Goal: Information Seeking & Learning: Learn about a topic

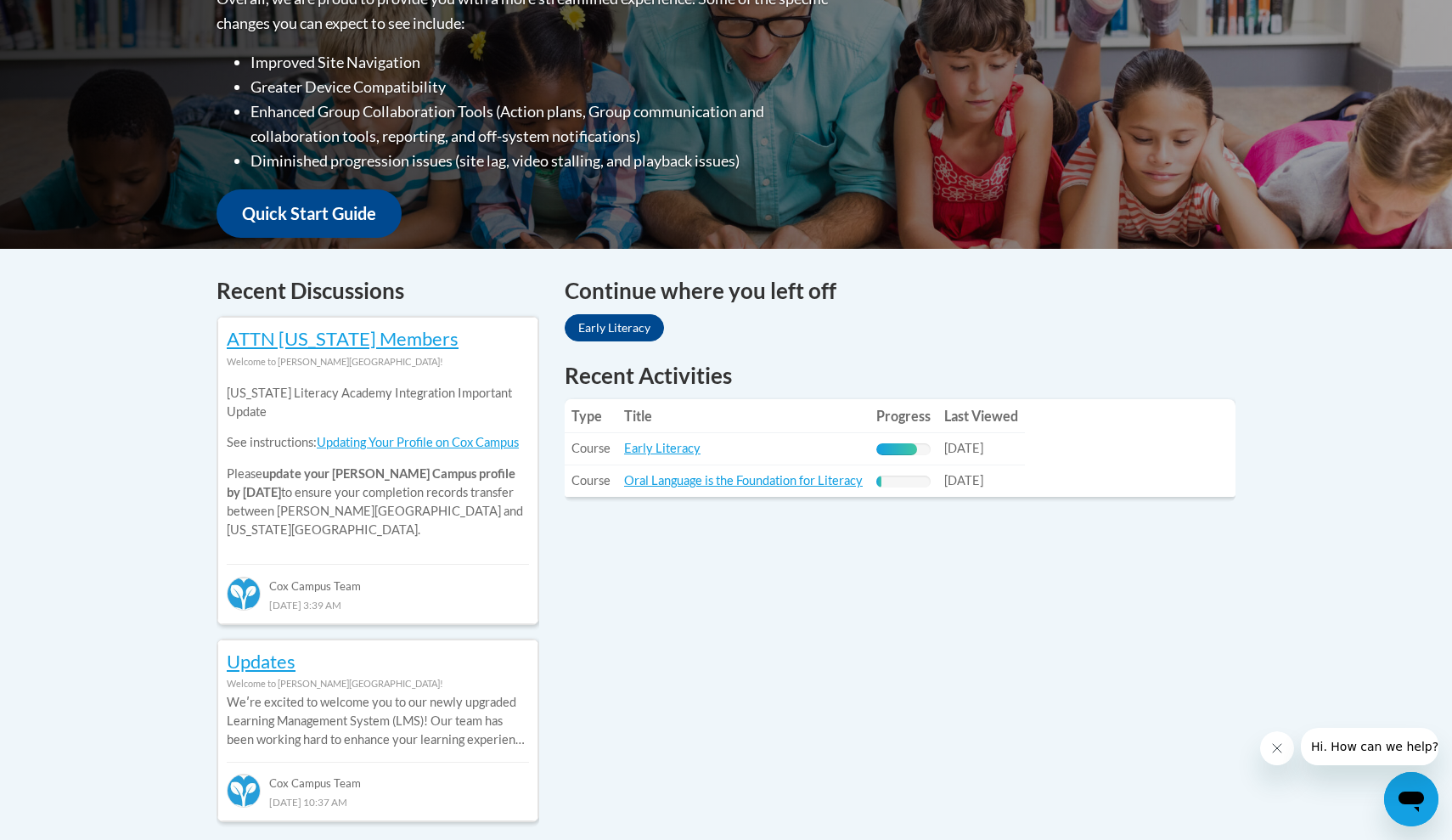
scroll to position [477, 0]
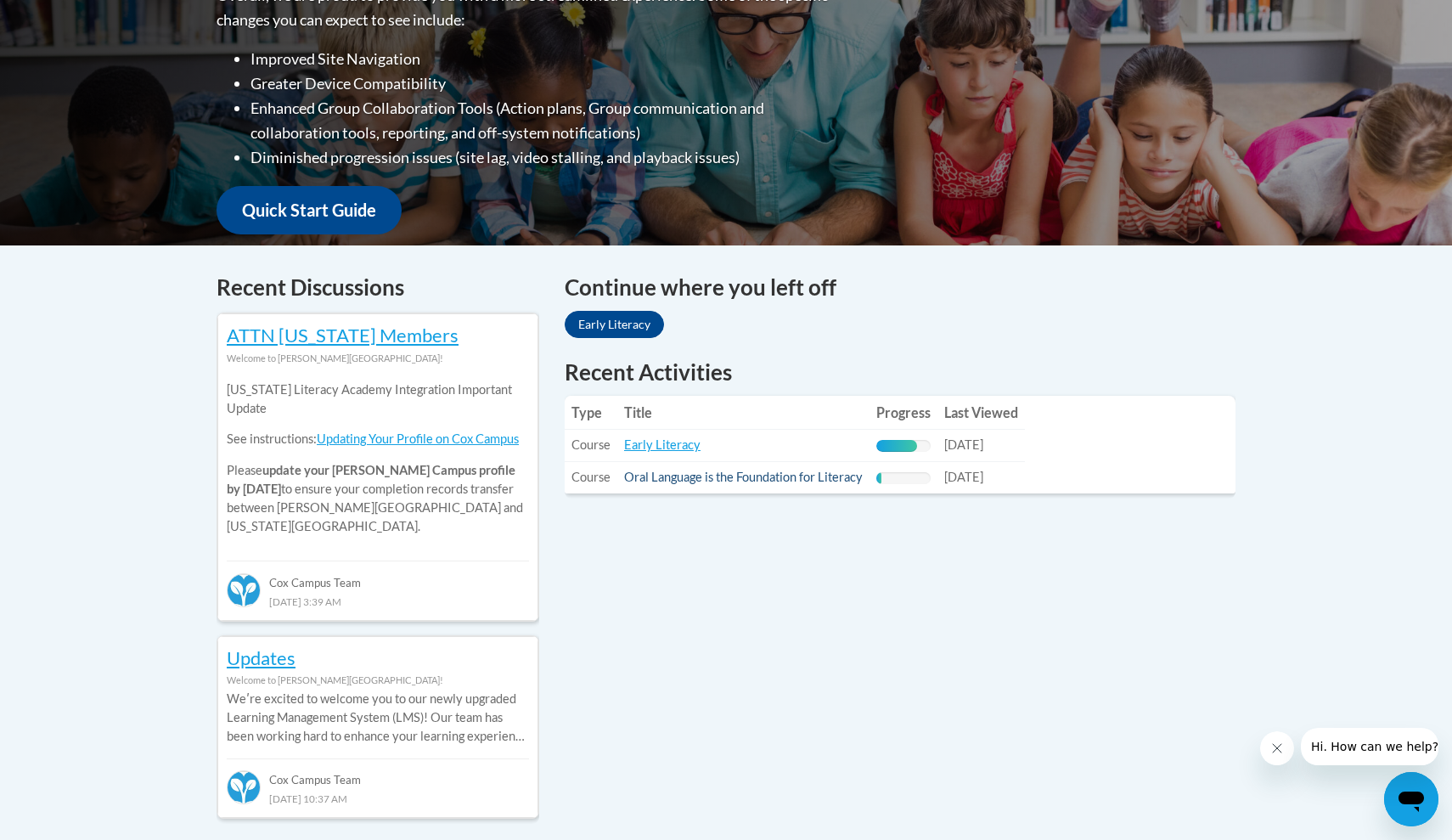
click at [660, 475] on link "Oral Language is the Foundation for Literacy" at bounding box center [743, 476] width 239 height 14
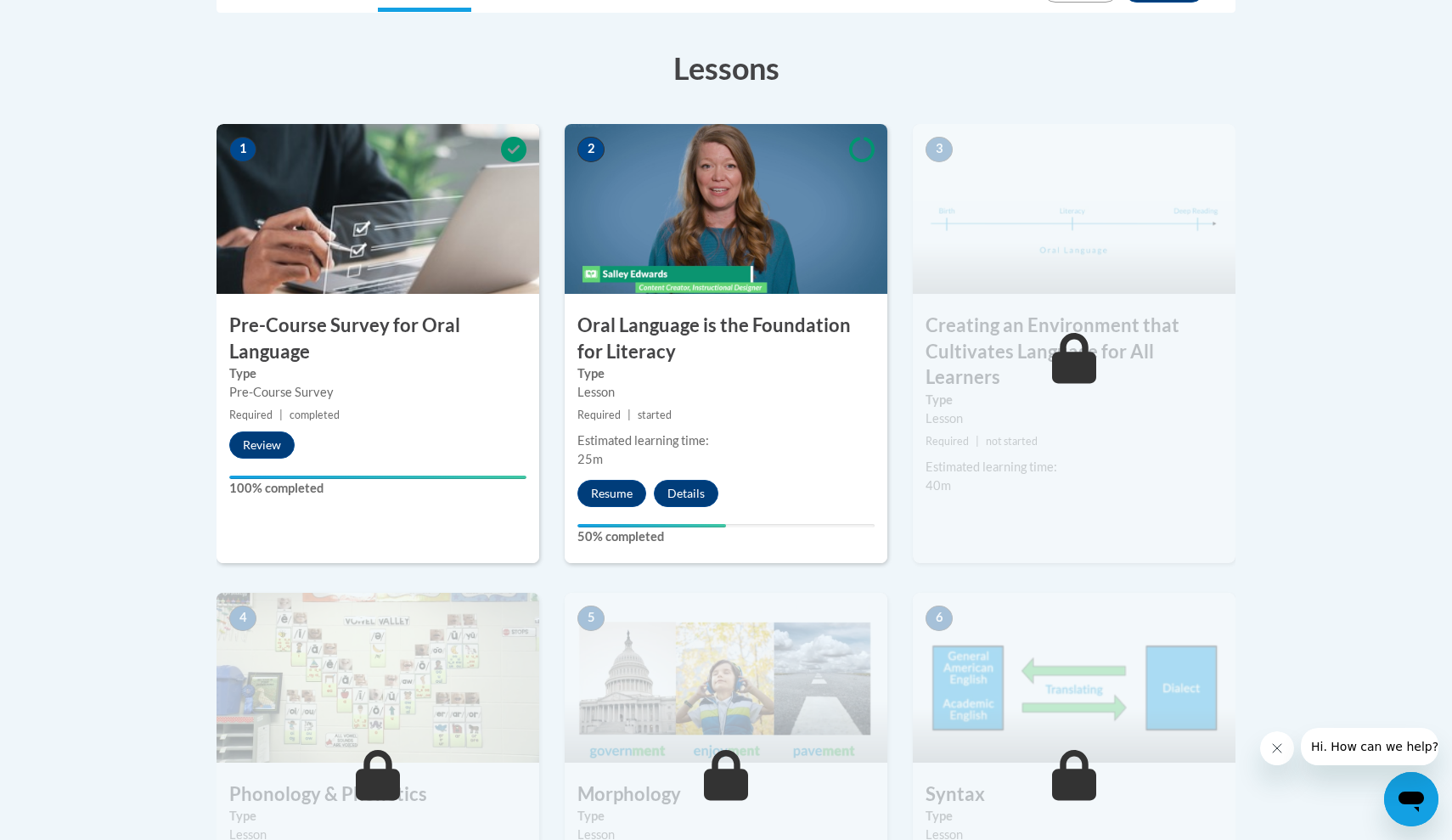
scroll to position [457, 0]
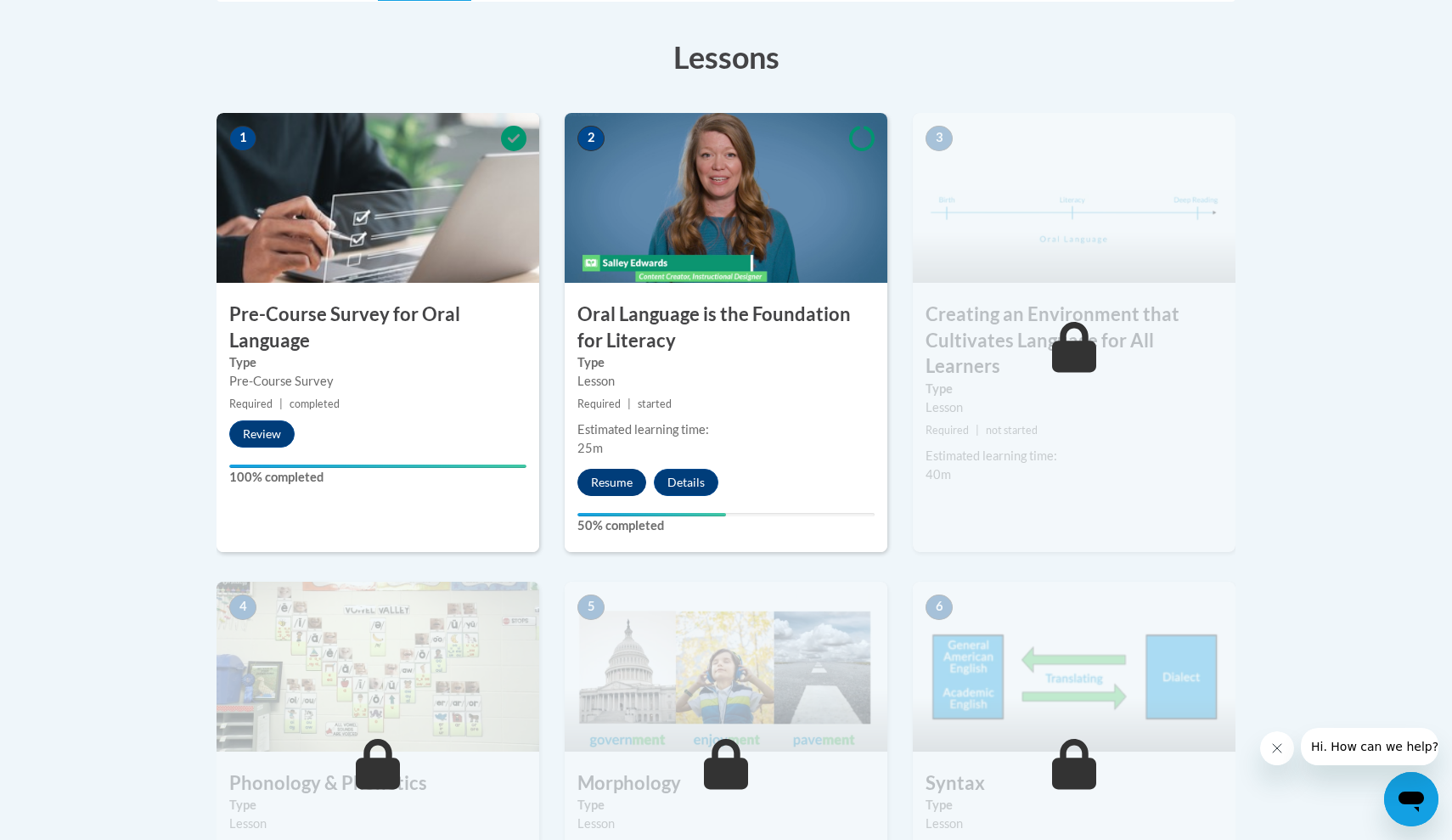
click at [617, 485] on button "Resume" at bounding box center [612, 482] width 69 height 27
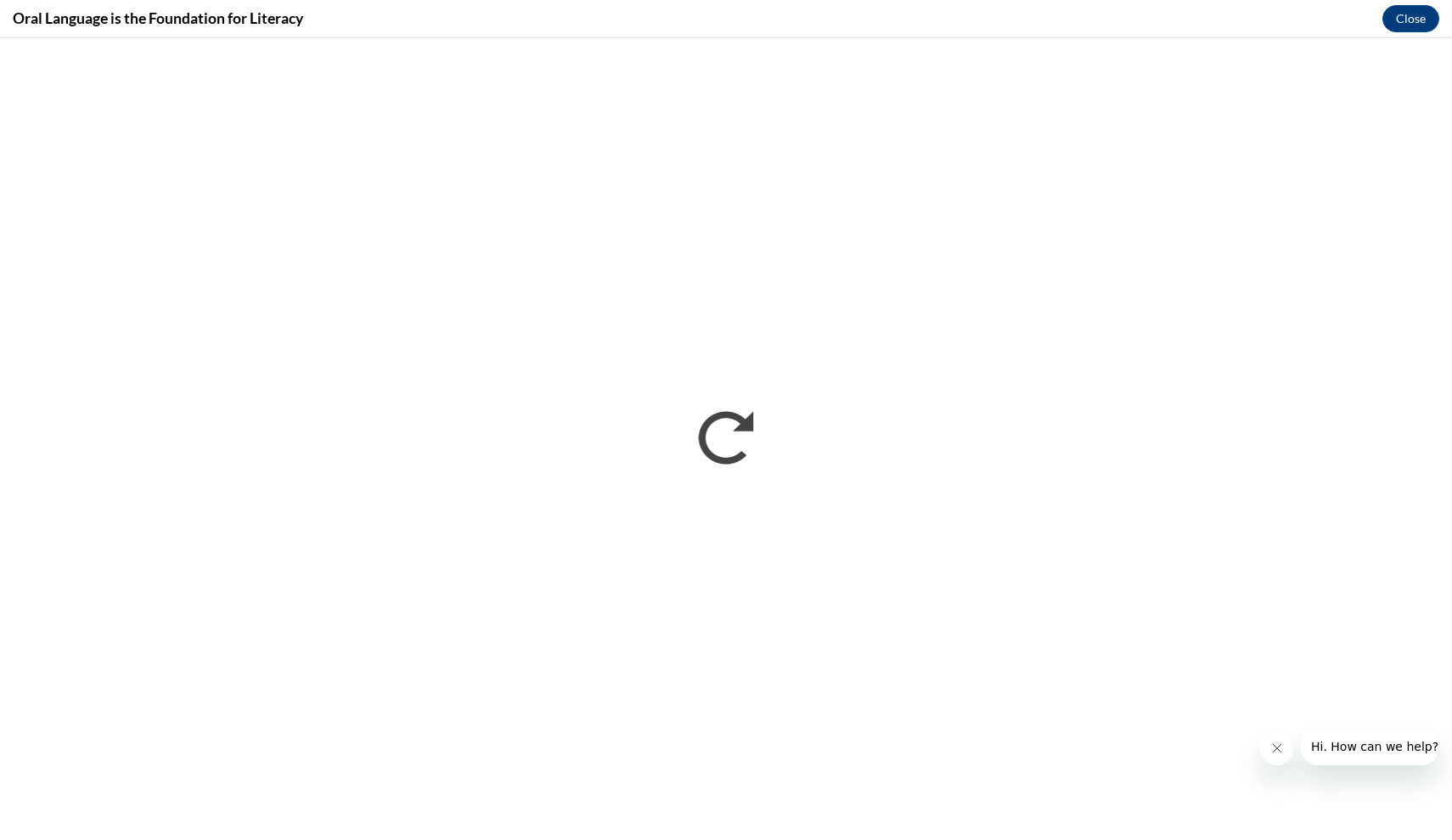
scroll to position [0, 0]
